Goal: Task Accomplishment & Management: Manage account settings

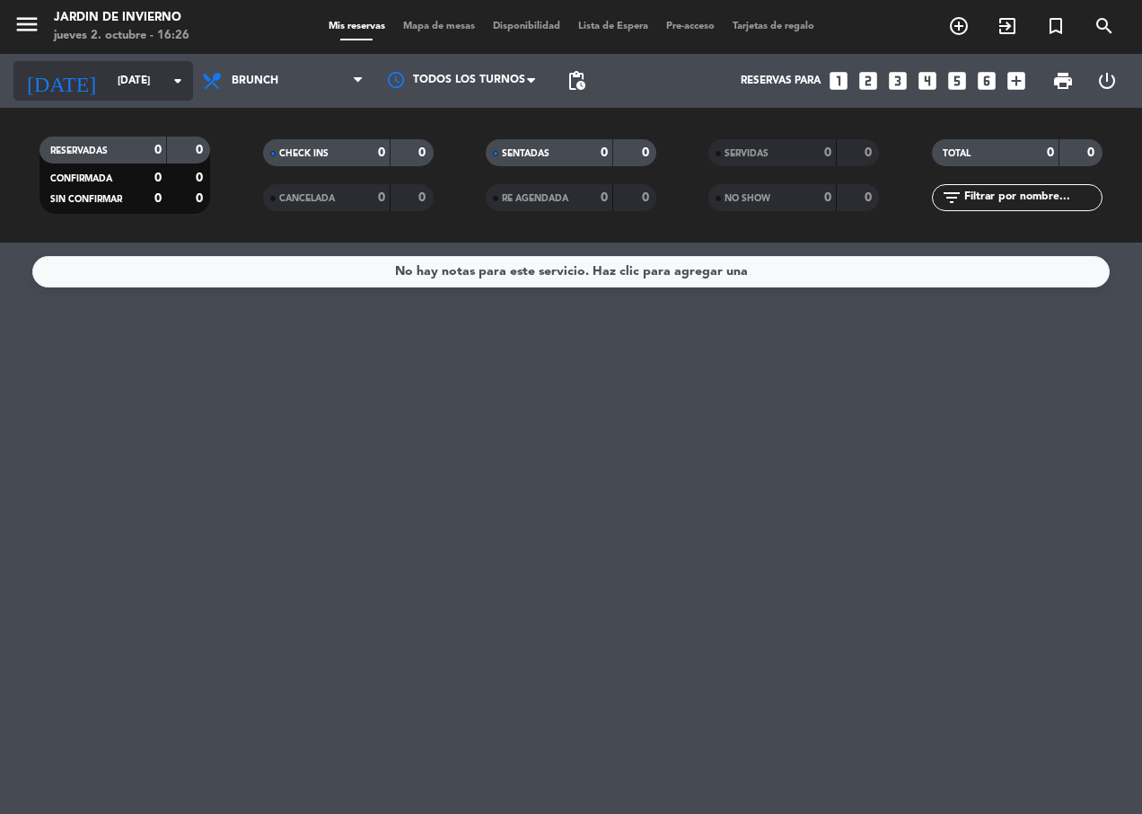
click at [150, 67] on input "[DATE]" at bounding box center [180, 81] width 142 height 31
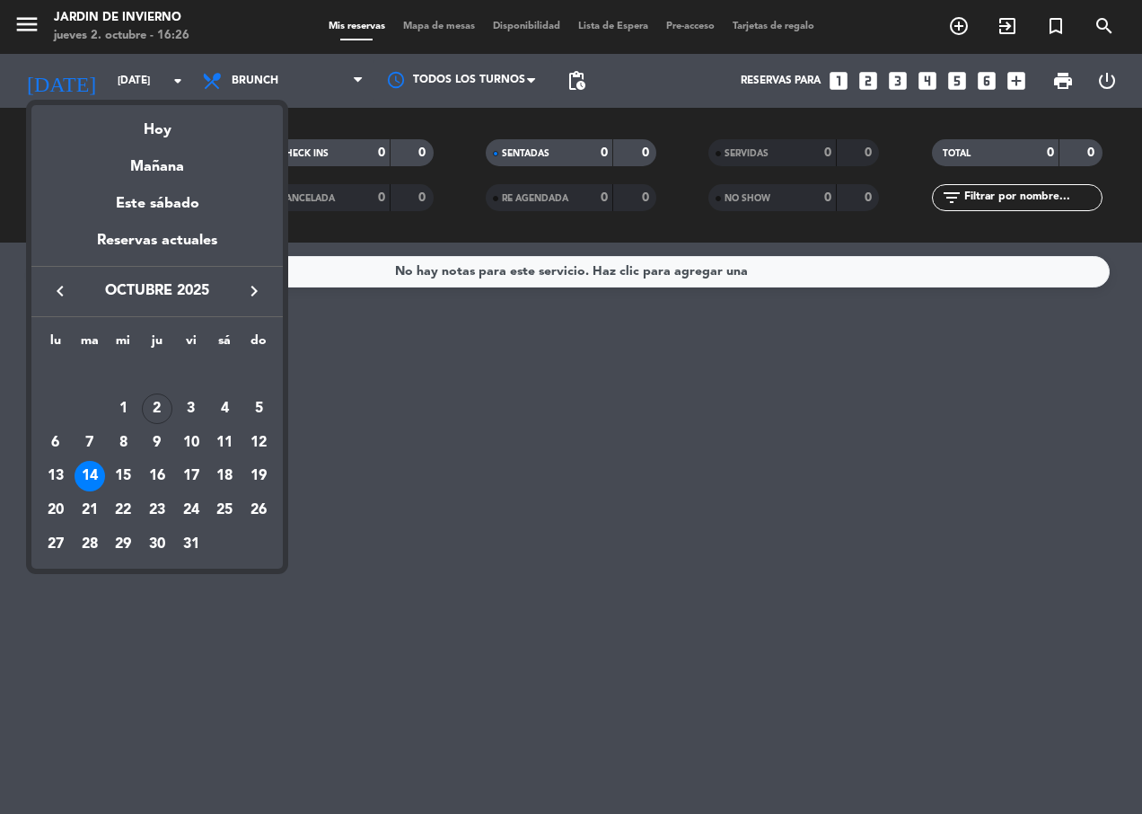
click at [228, 401] on div "4" at bounding box center [224, 408] width 31 height 31
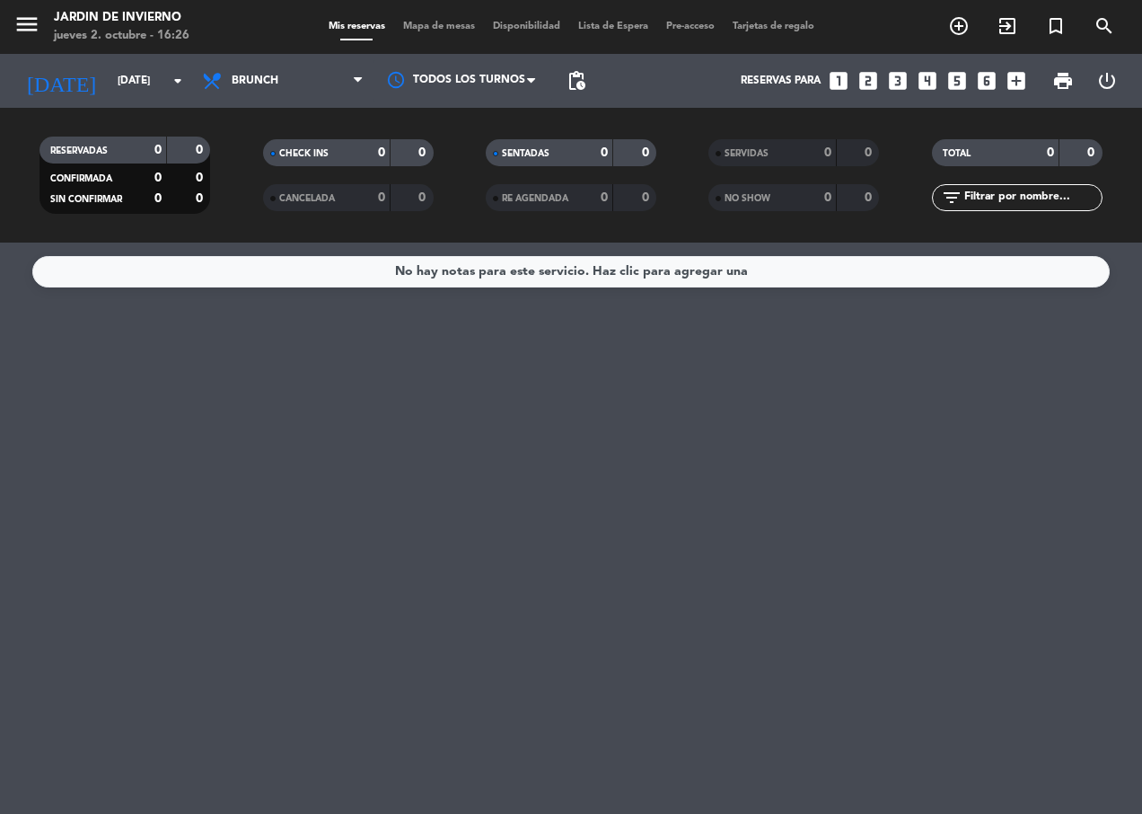
type input "[DATE]"
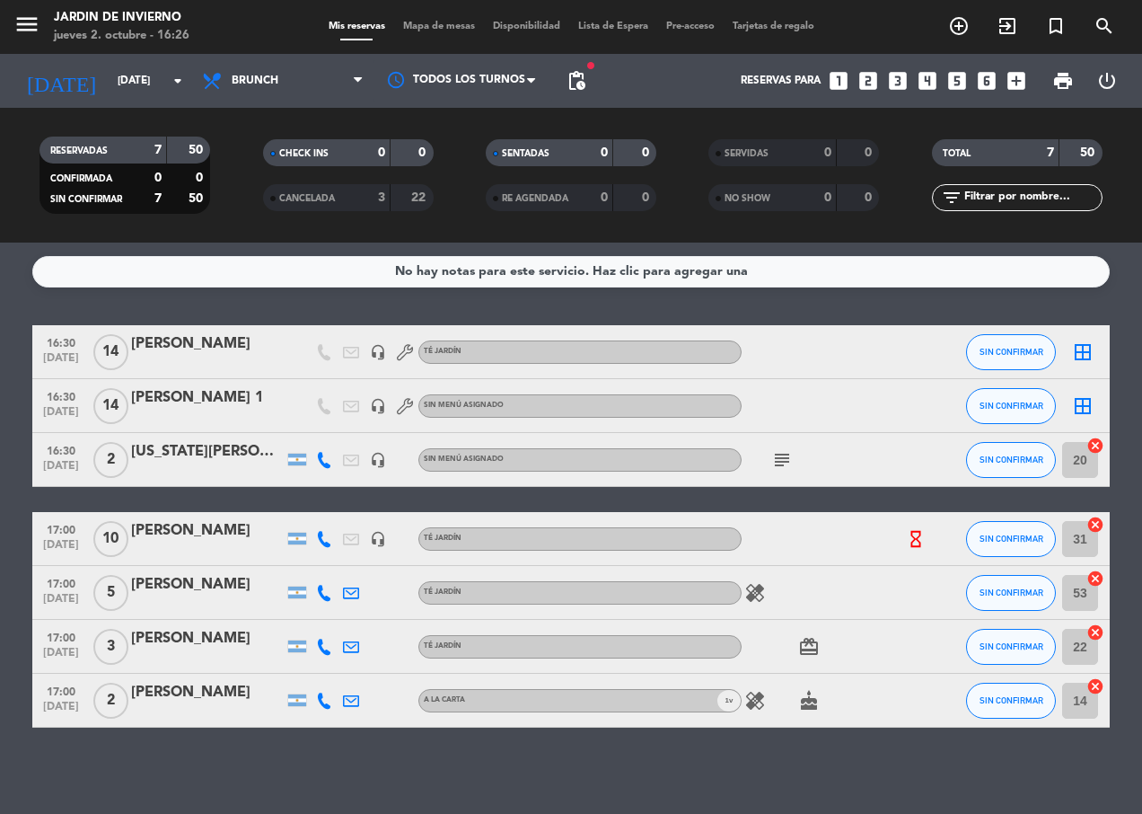
click at [915, 536] on icon "hourglass_empty" at bounding box center [916, 539] width 20 height 20
click at [917, 537] on icon "hourglass_empty" at bounding box center [916, 539] width 20 height 20
click at [230, 527] on div "[PERSON_NAME]" at bounding box center [207, 530] width 153 height 23
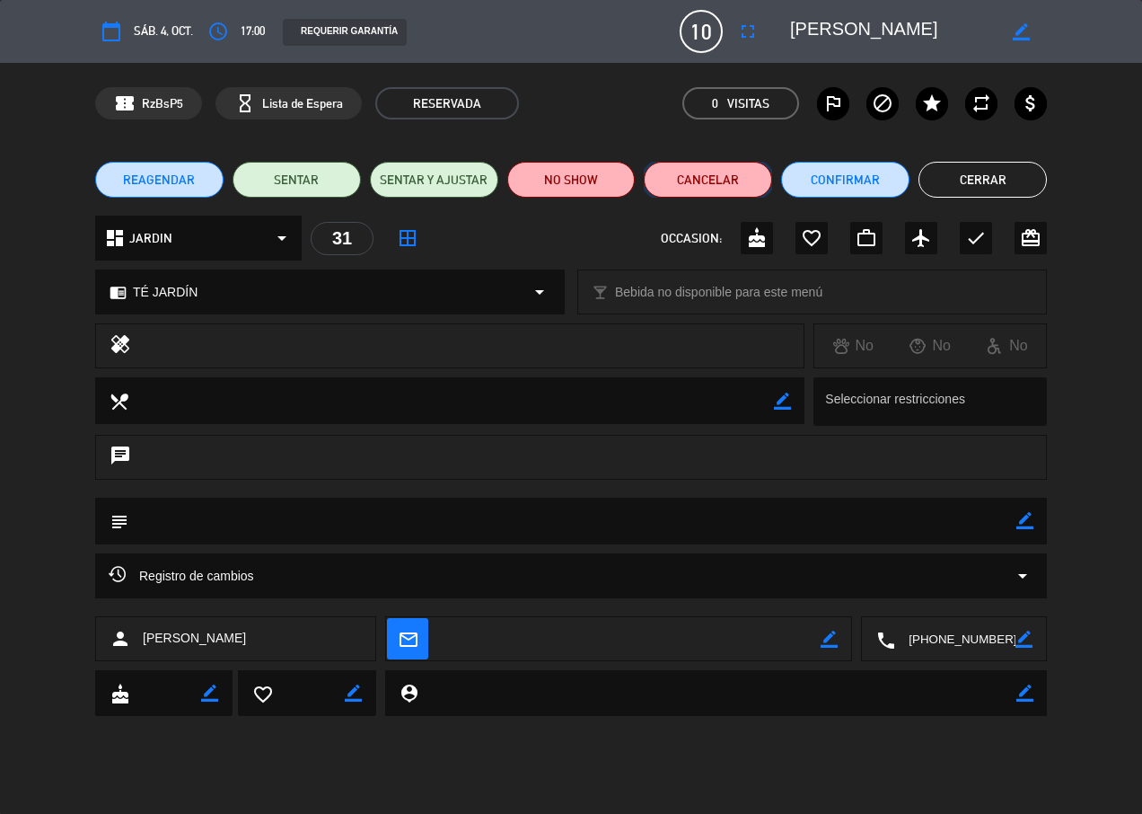
click at [732, 180] on button "Cancelar" at bounding box center [708, 180] width 128 height 36
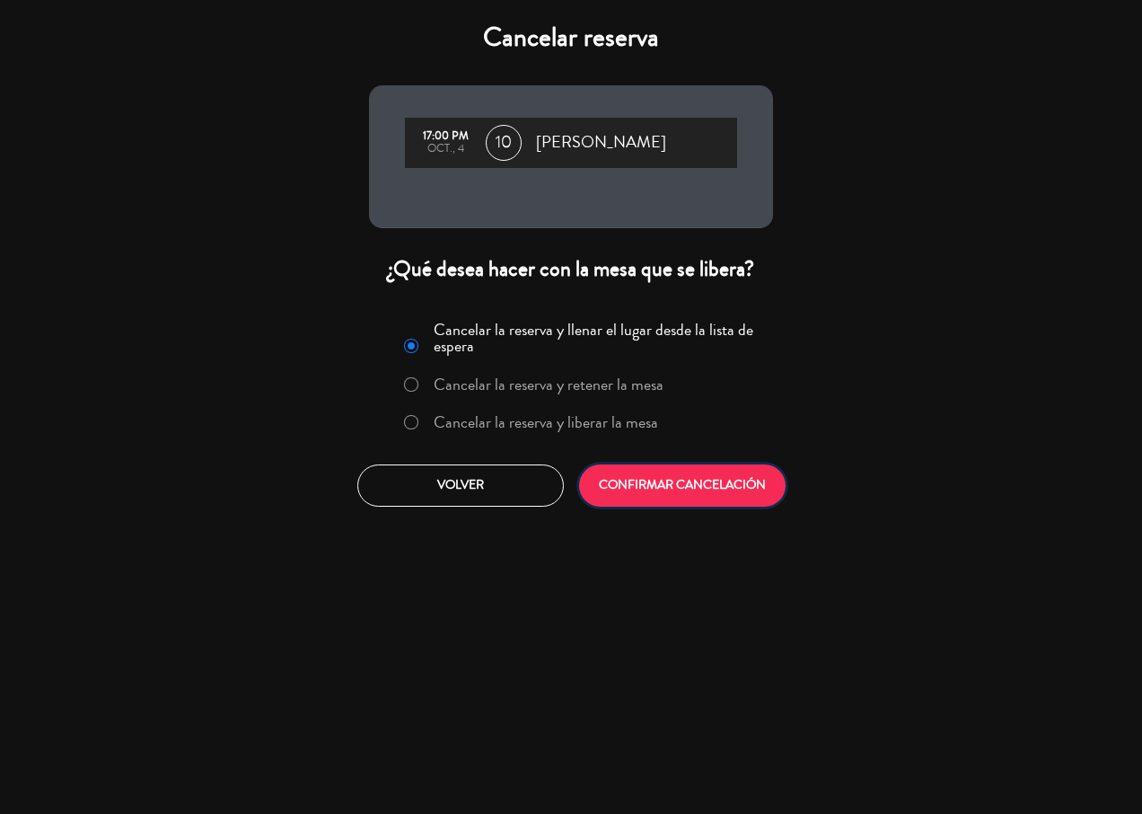
click at [639, 479] on button "CONFIRMAR CANCELACIÓN" at bounding box center [682, 485] width 207 height 42
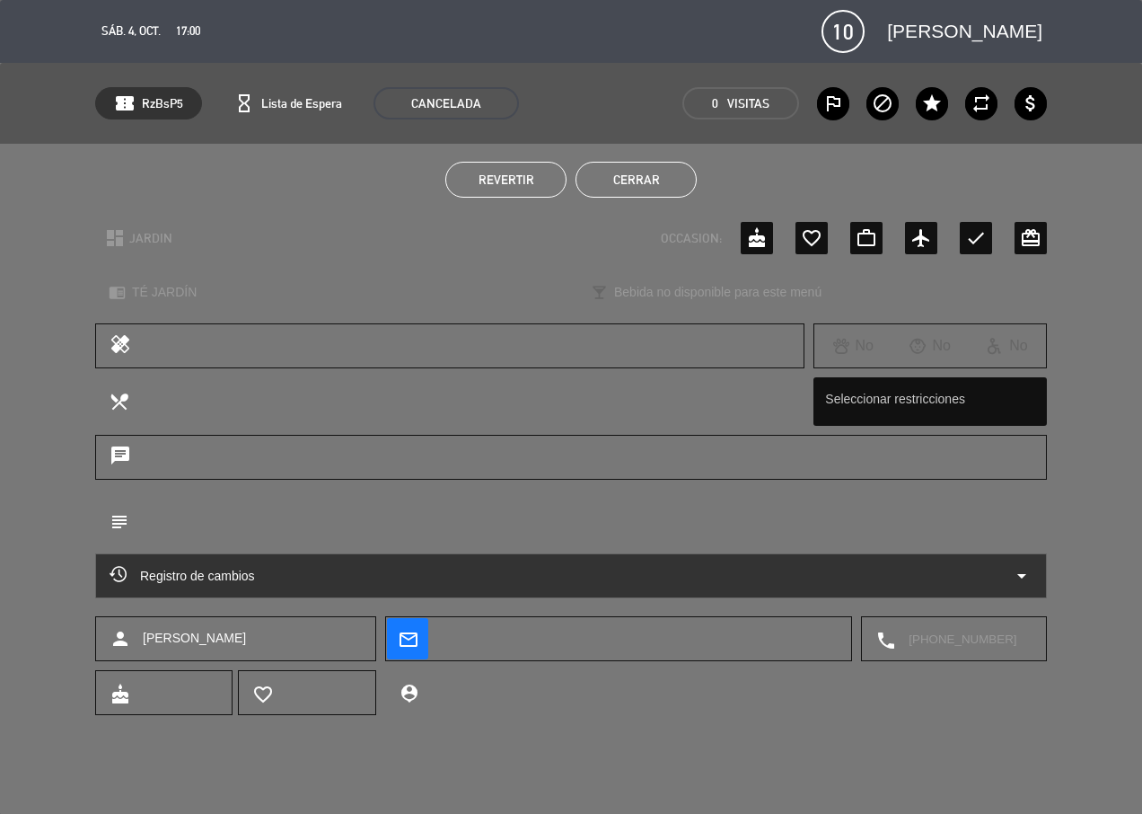
click at [615, 181] on button "Cerrar" at bounding box center [636, 180] width 121 height 36
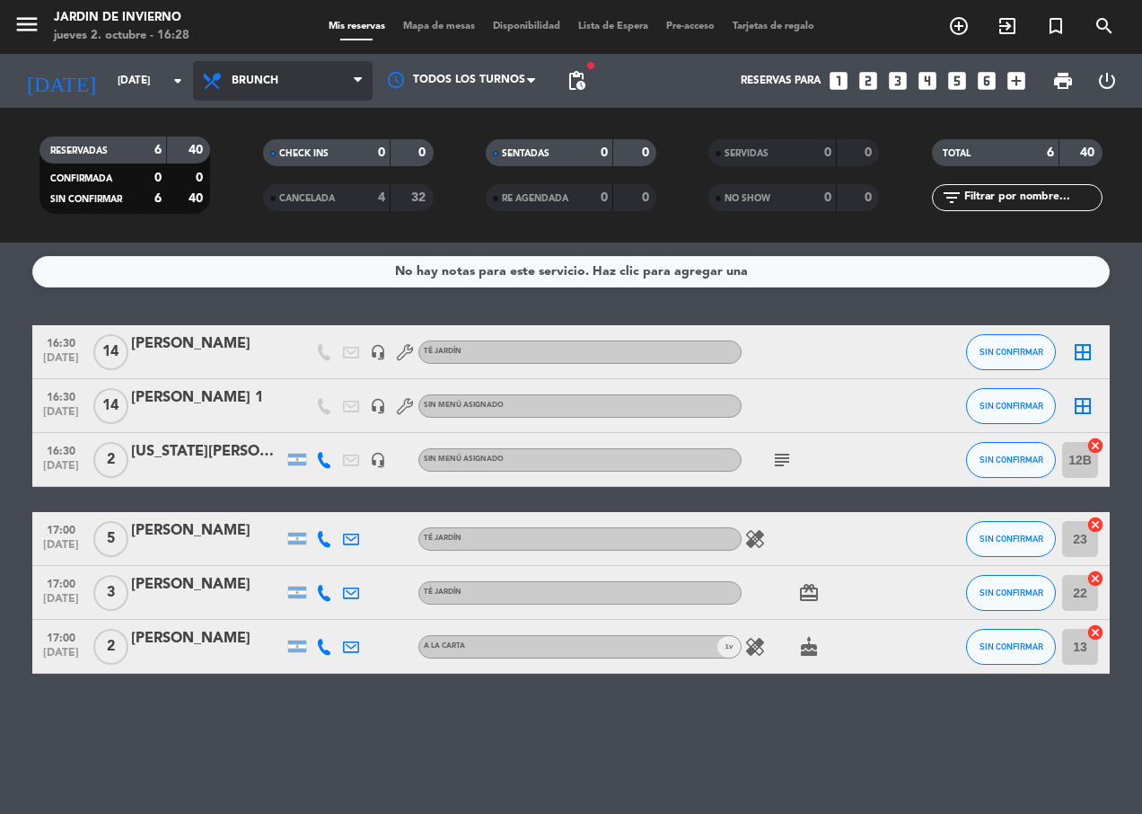
click at [257, 63] on span "Brunch" at bounding box center [283, 81] width 180 height 40
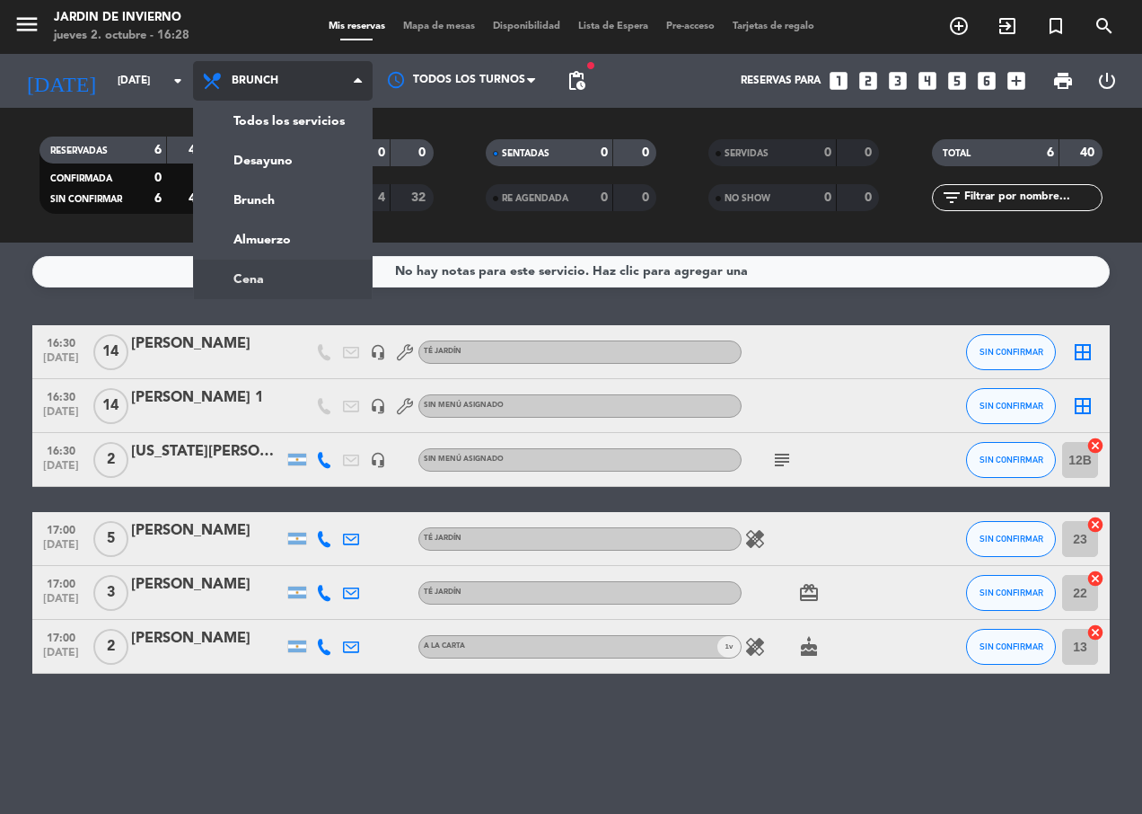
click at [283, 275] on ng-component "menu JARDIN DE INVIERNO [DATE] 2. octubre - 16:28 Mis reservas Mapa de mesas Di…" at bounding box center [571, 407] width 1142 height 814
